Goal: Task Accomplishment & Management: Use online tool/utility

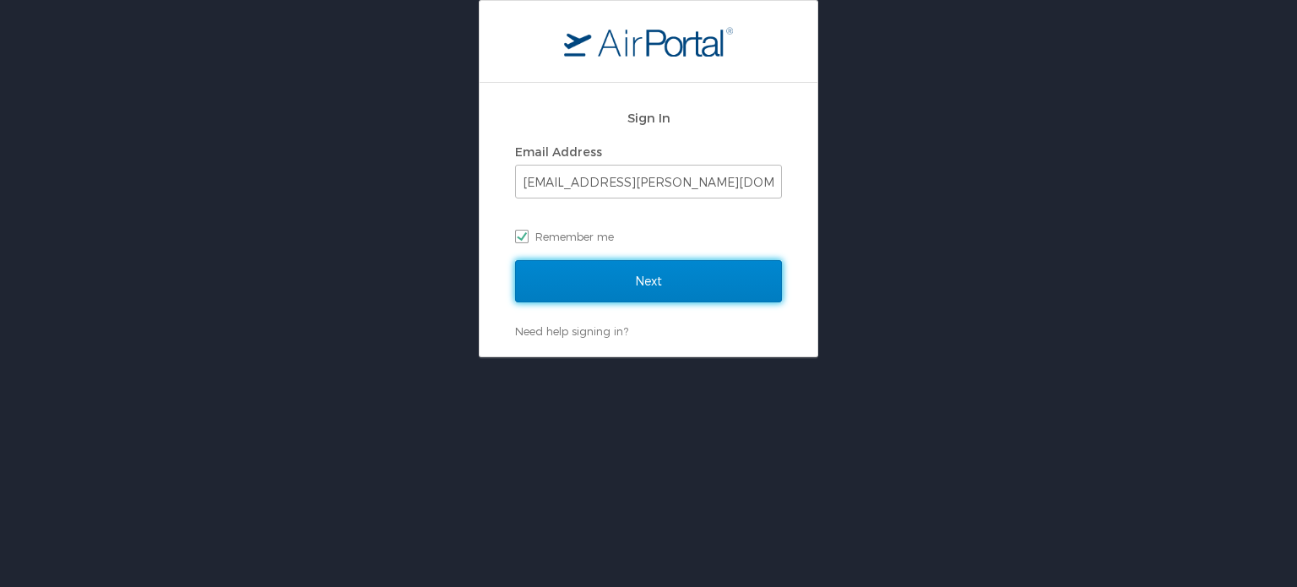
click at [667, 295] on input "Next" at bounding box center [648, 281] width 267 height 42
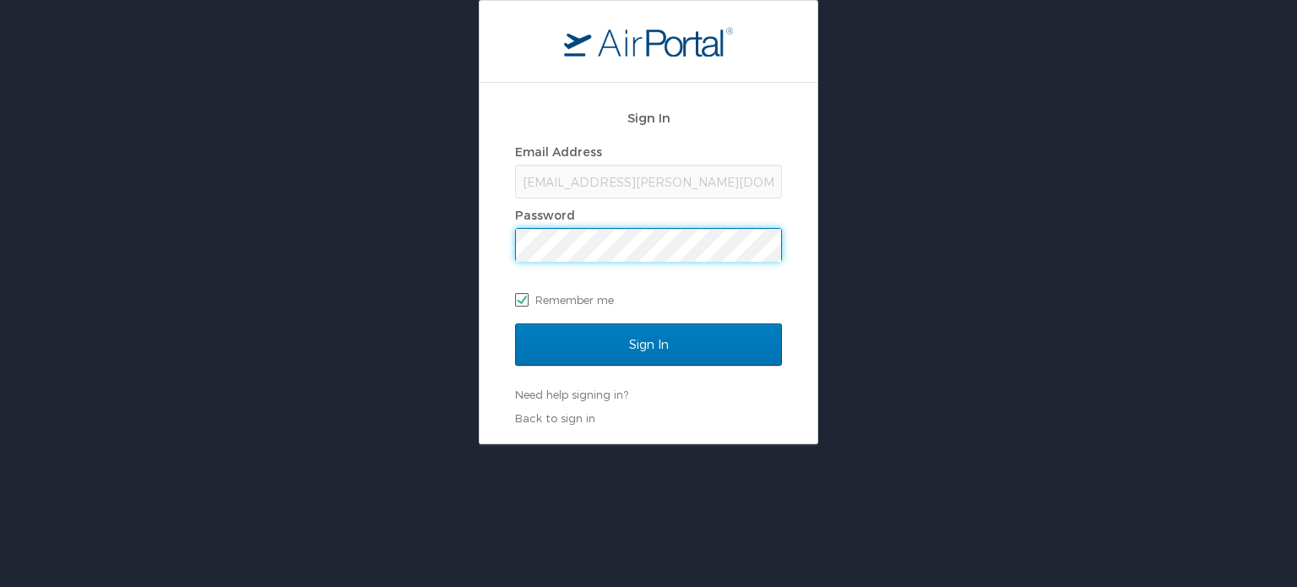
click at [515, 323] on input "Sign In" at bounding box center [648, 344] width 267 height 42
